Goal: Information Seeking & Learning: Learn about a topic

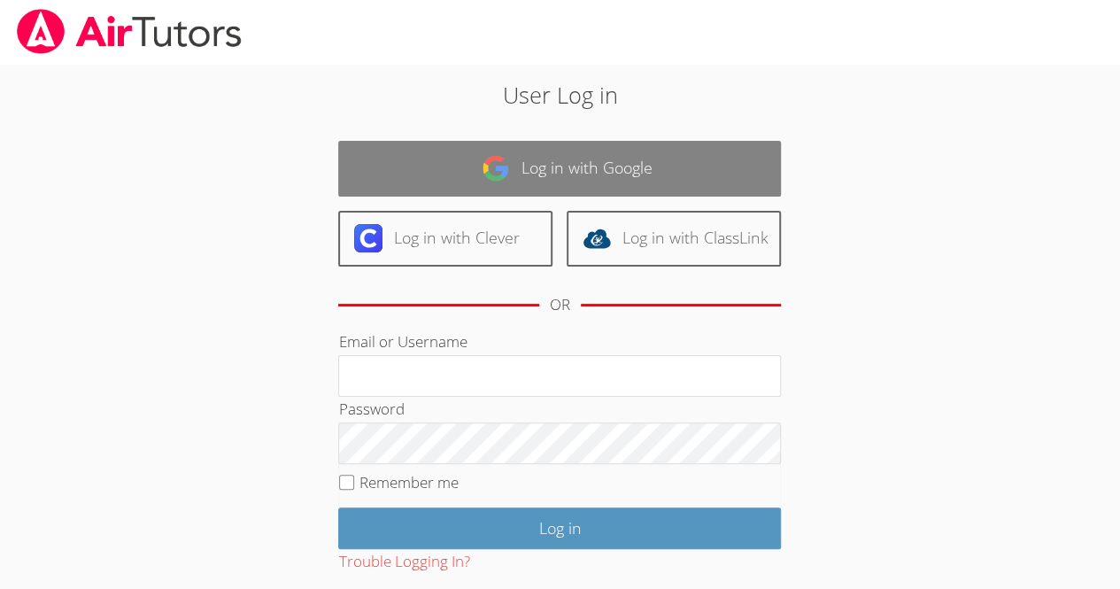
click at [609, 149] on link "Log in with Google" at bounding box center [559, 169] width 443 height 56
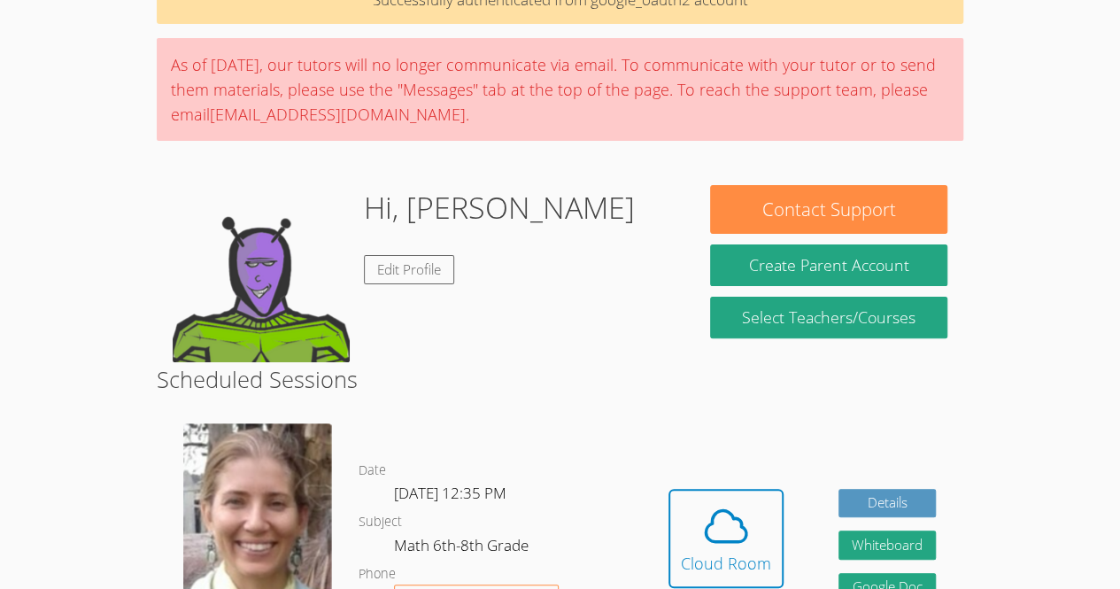
scroll to position [101, 0]
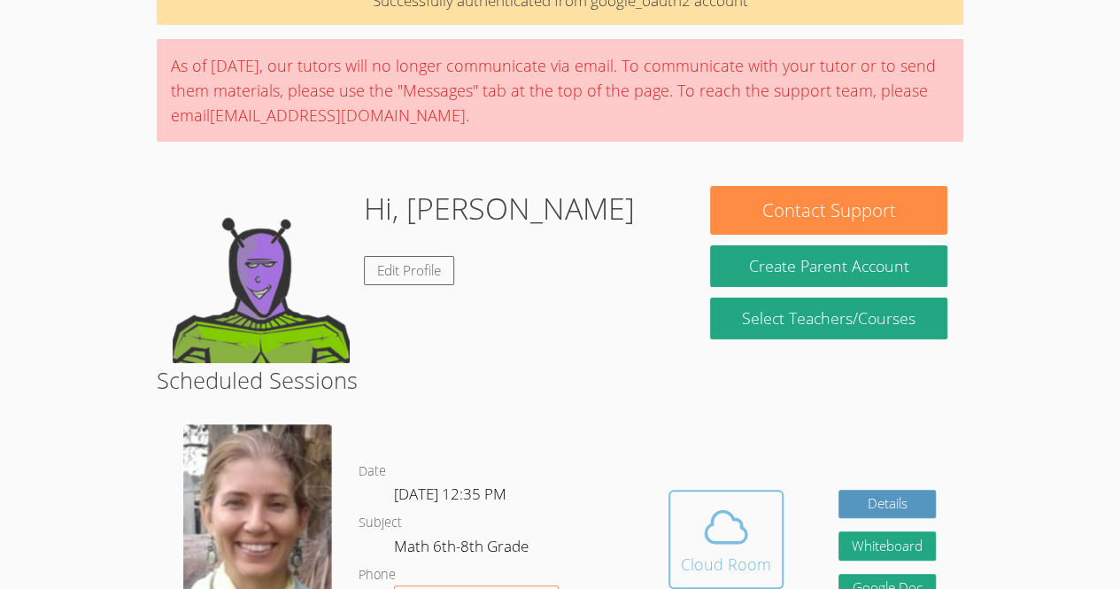
click at [740, 517] on icon at bounding box center [726, 527] width 50 height 50
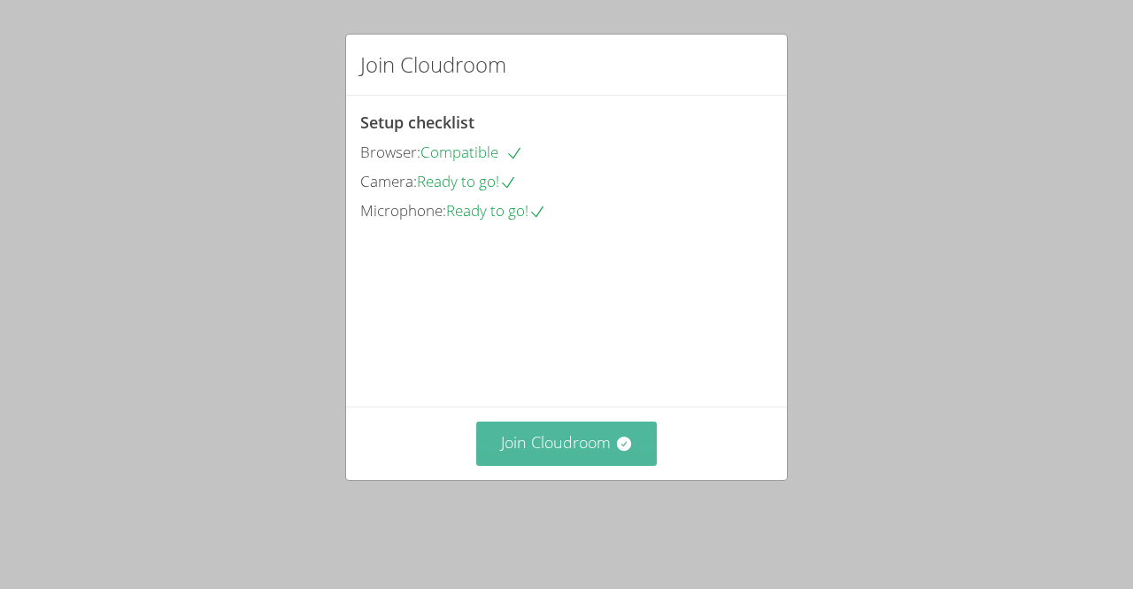
click at [535, 464] on button "Join Cloudroom" at bounding box center [566, 442] width 181 height 43
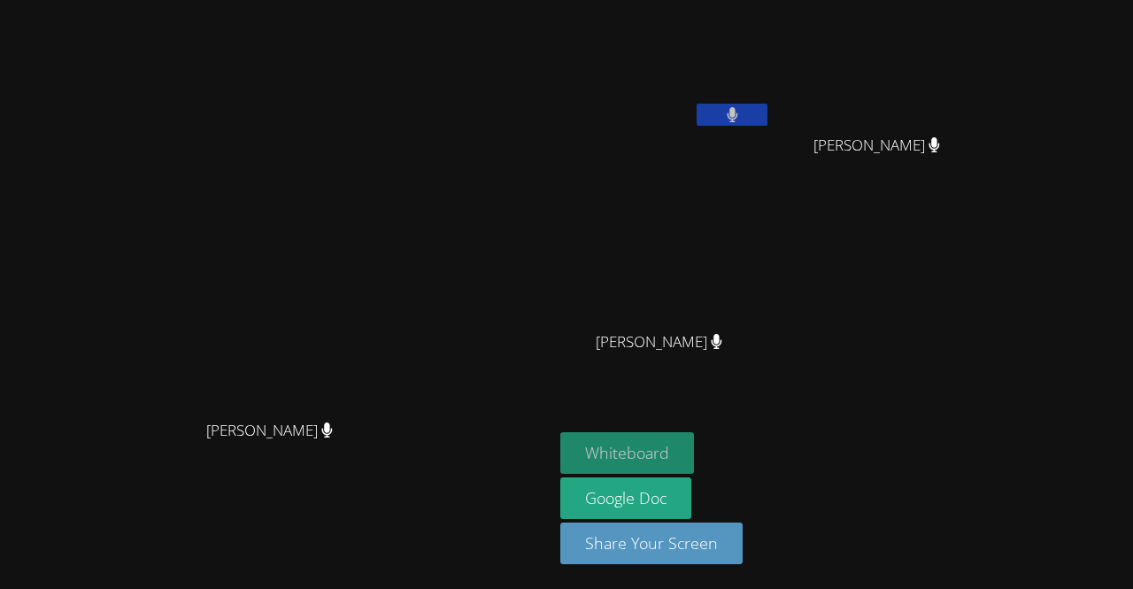
click at [694, 463] on button "Whiteboard" at bounding box center [627, 453] width 134 height 42
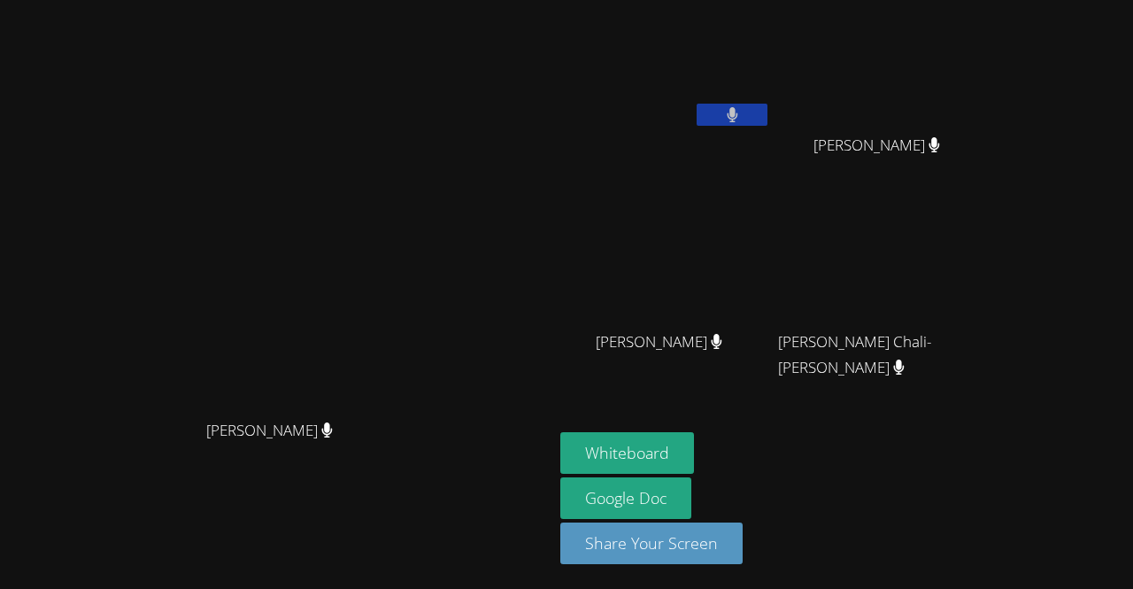
click at [737, 113] on icon at bounding box center [732, 114] width 11 height 15
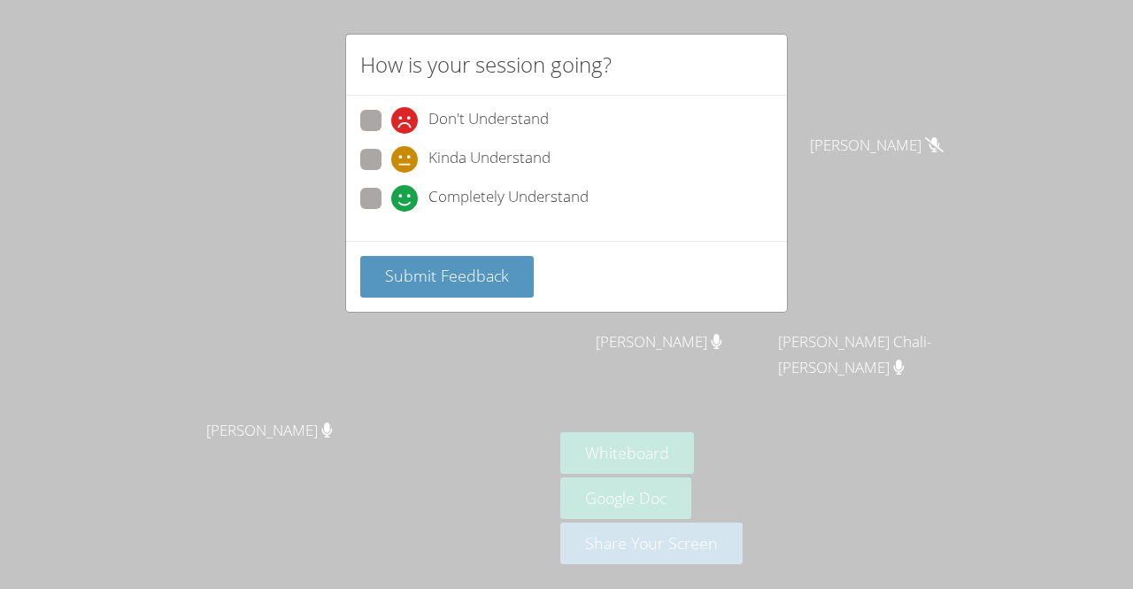
click at [427, 196] on div "Completely Understand" at bounding box center [489, 198] width 197 height 27
click at [406, 196] on input "Completely Understand" at bounding box center [398, 195] width 15 height 15
radio input "true"
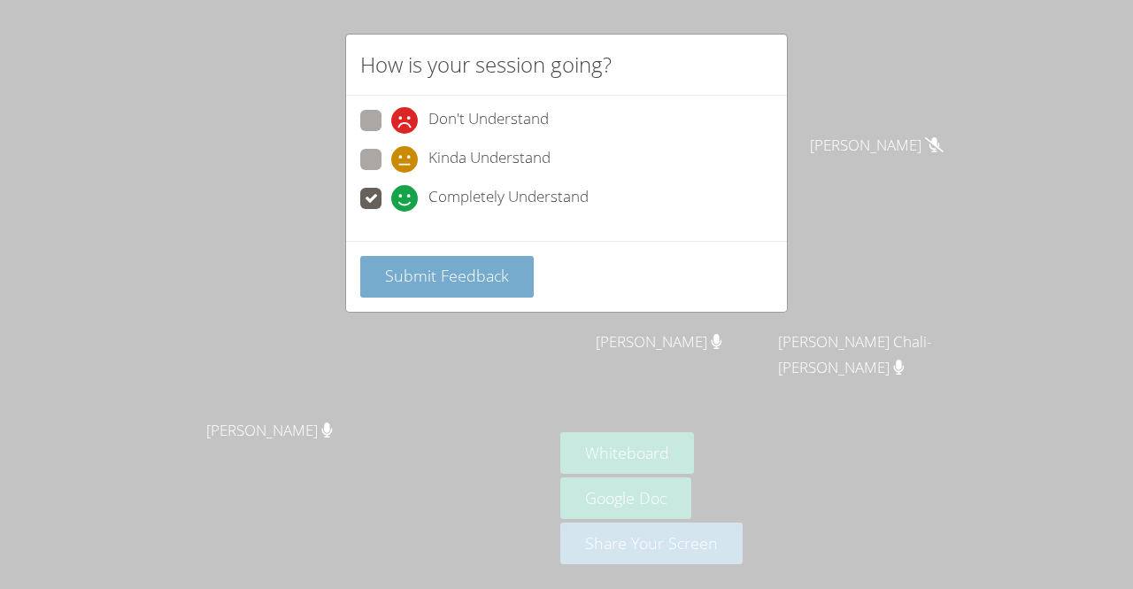
click at [457, 280] on span "Submit Feedback" at bounding box center [447, 275] width 124 height 21
